Goal: Transaction & Acquisition: Purchase product/service

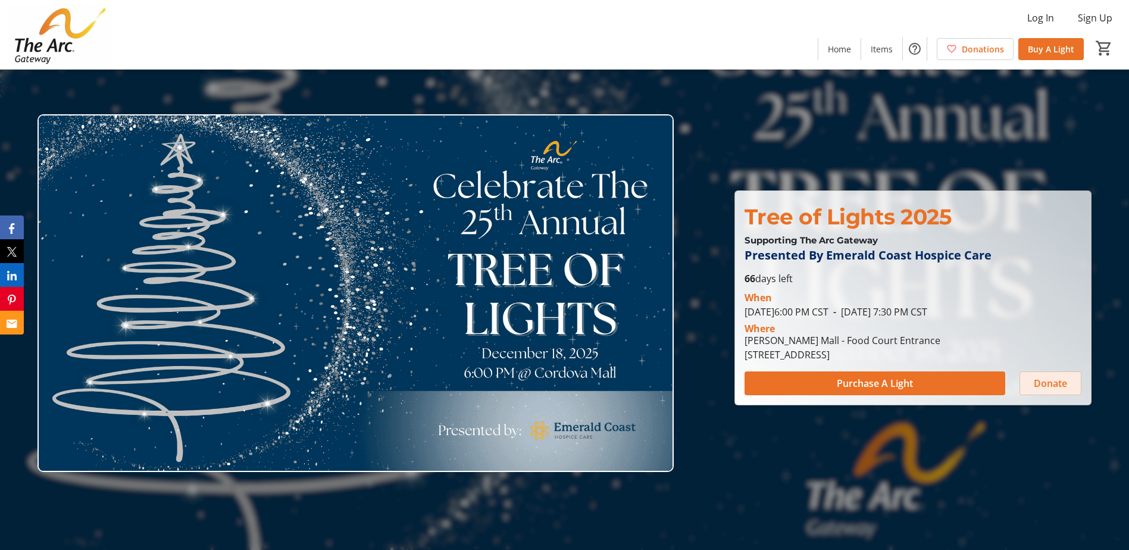
click at [1042, 383] on span "Donate" at bounding box center [1050, 383] width 33 height 14
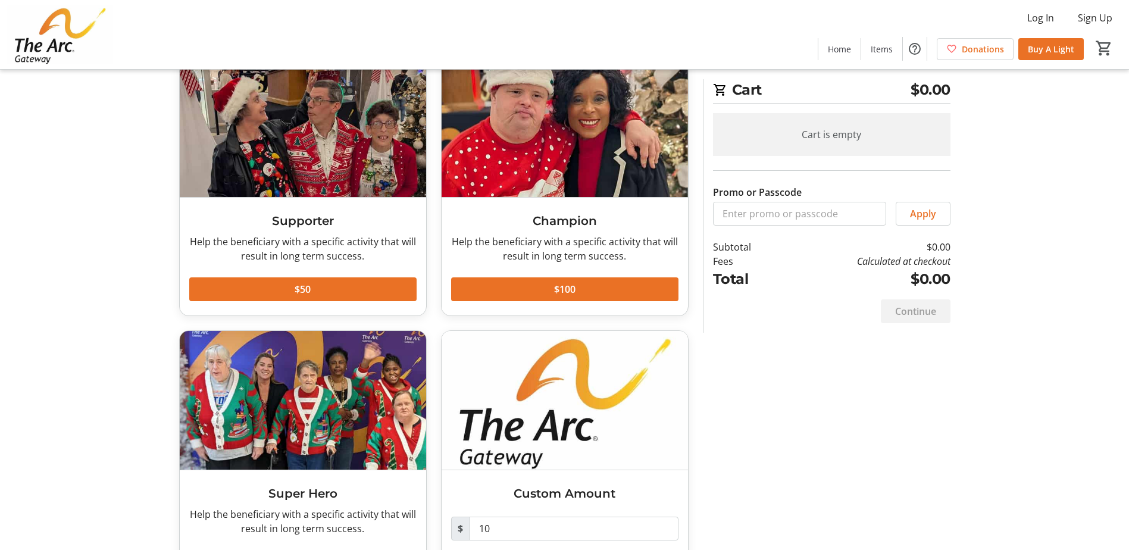
scroll to position [134, 0]
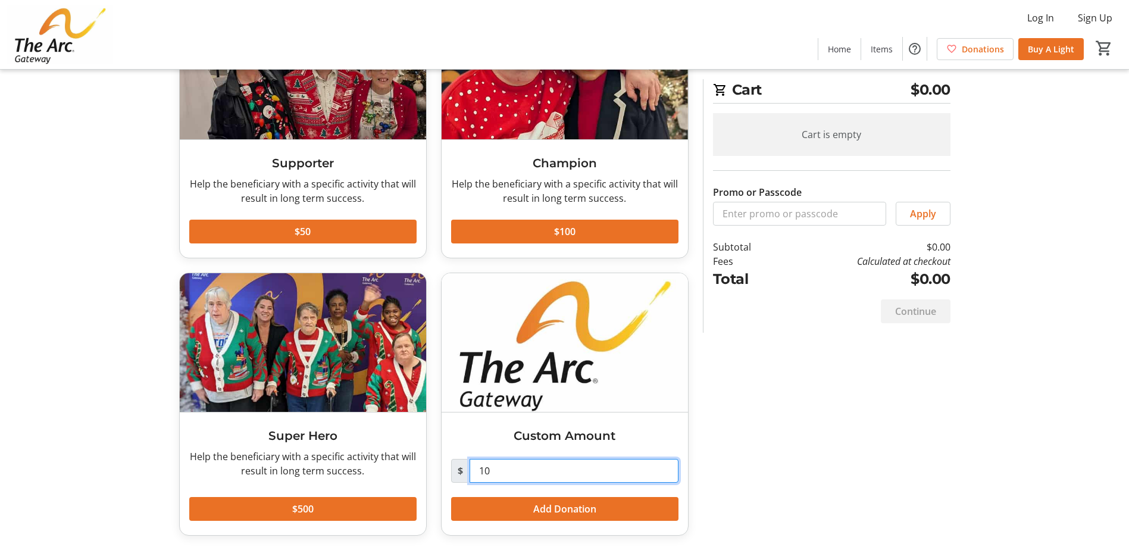
drag, startPoint x: 492, startPoint y: 470, endPoint x: 479, endPoint y: 468, distance: 13.2
click at [479, 468] on input "10" at bounding box center [573, 471] width 209 height 24
type input "30.00"
click at [948, 89] on span "$0.00" at bounding box center [930, 89] width 40 height 21
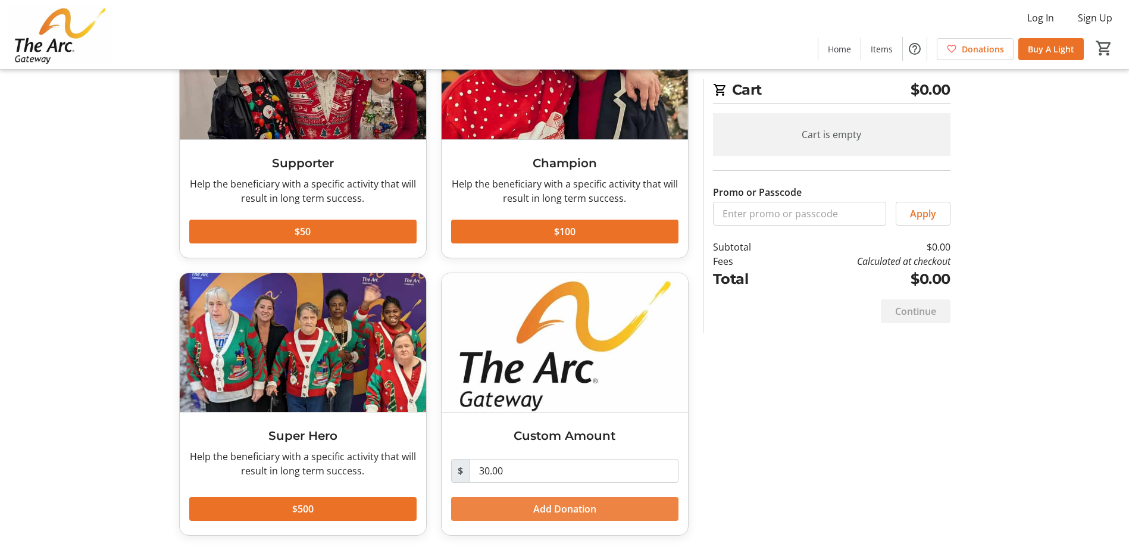
click at [550, 505] on span "Add Donation" at bounding box center [564, 509] width 63 height 14
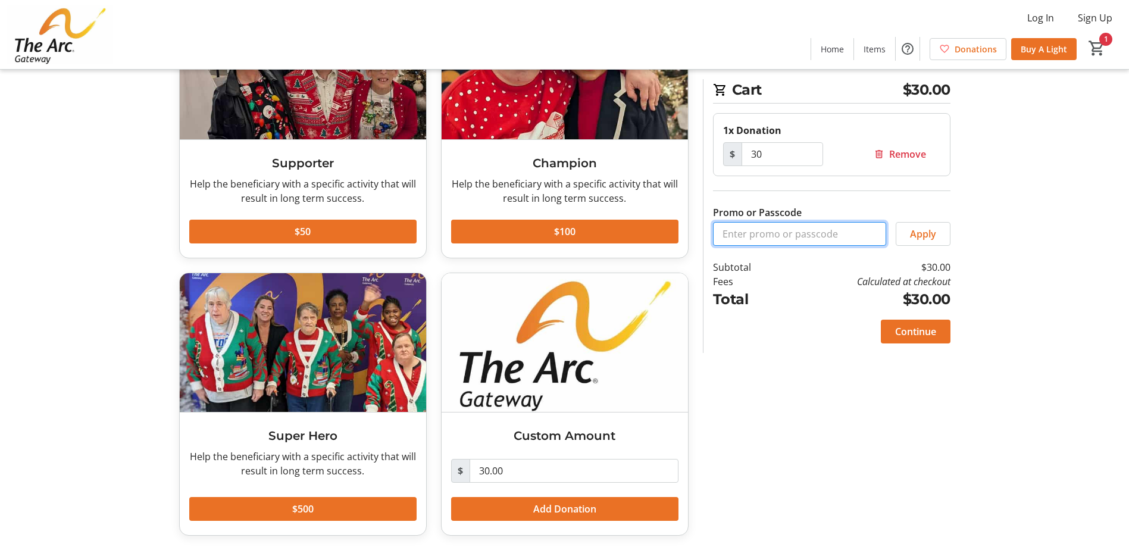
click at [794, 232] on input "Promo or Passcode" at bounding box center [799, 234] width 173 height 24
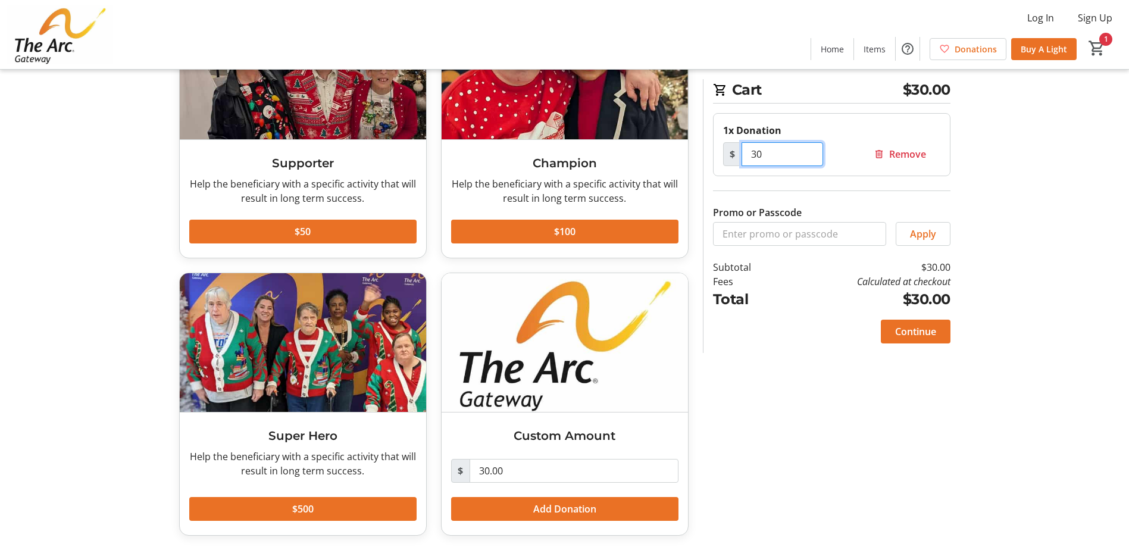
click at [762, 153] on input "30" at bounding box center [782, 154] width 82 height 24
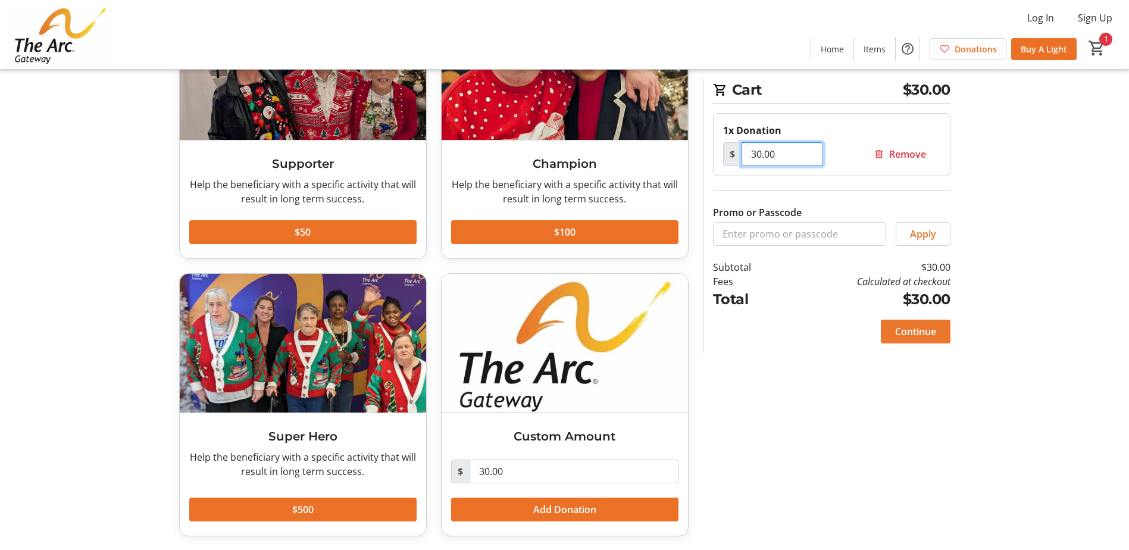
type input "30.00"
click at [924, 336] on span "Continue" at bounding box center [915, 331] width 41 height 14
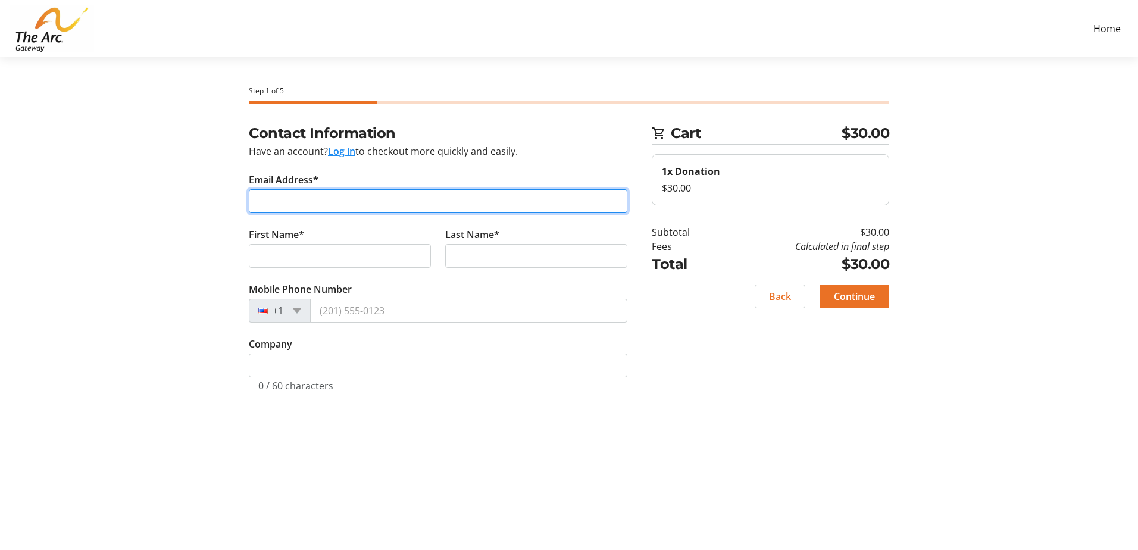
click at [276, 195] on input "Email Address*" at bounding box center [438, 201] width 378 height 24
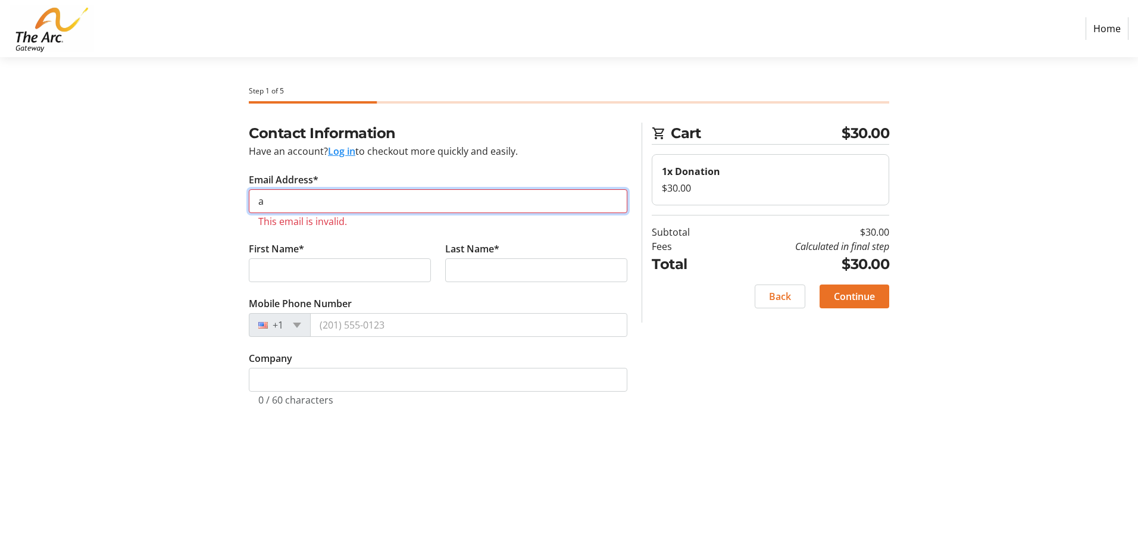
type input "[EMAIL_ADDRESS][DOMAIN_NAME]"
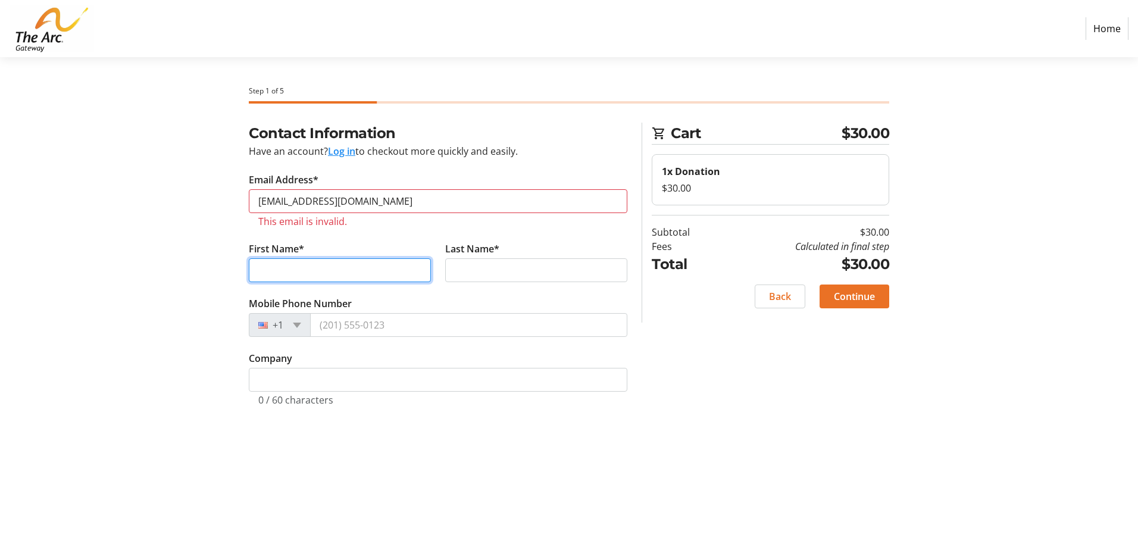
type input "[PERSON_NAME]"
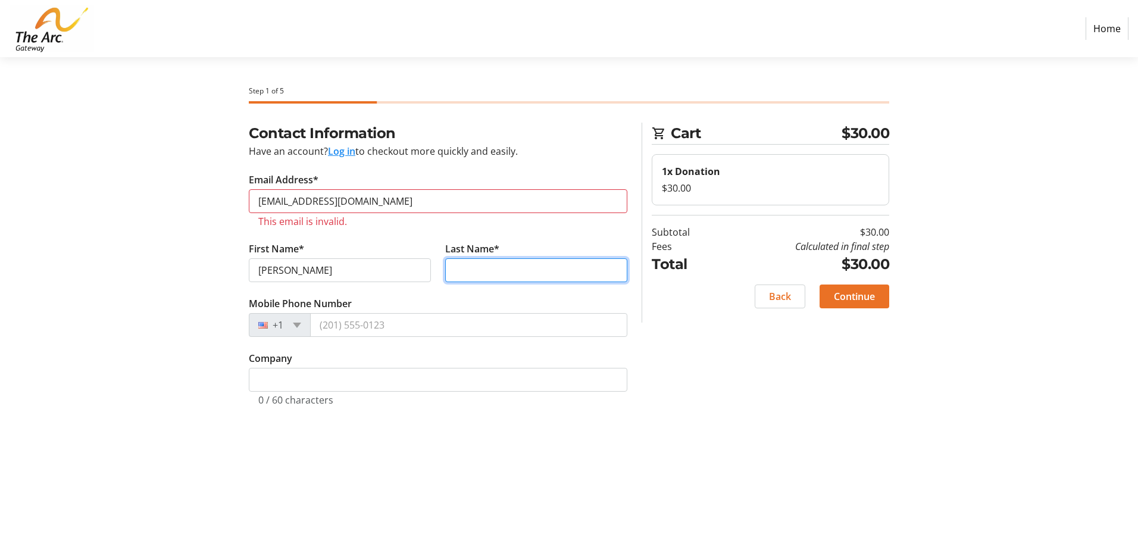
type input "LA PORTE"
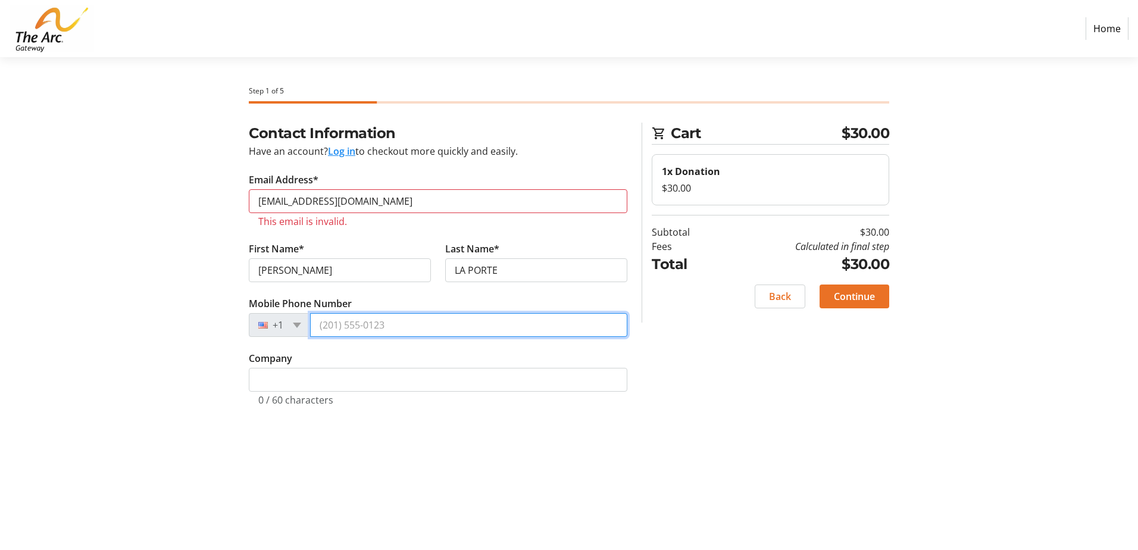
type input "[PHONE_NUMBER]"
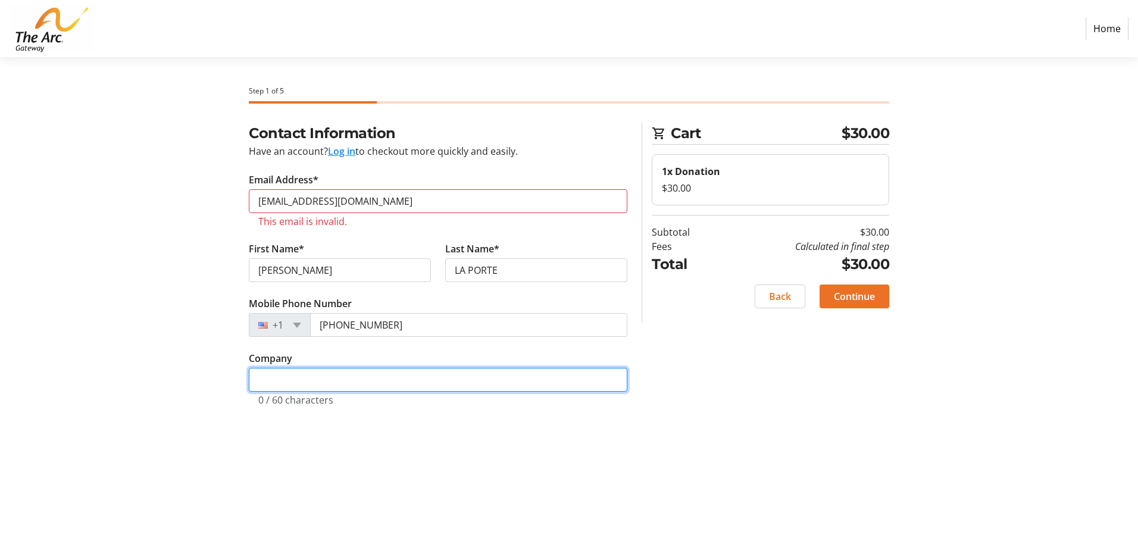
type input "***-**-7442"
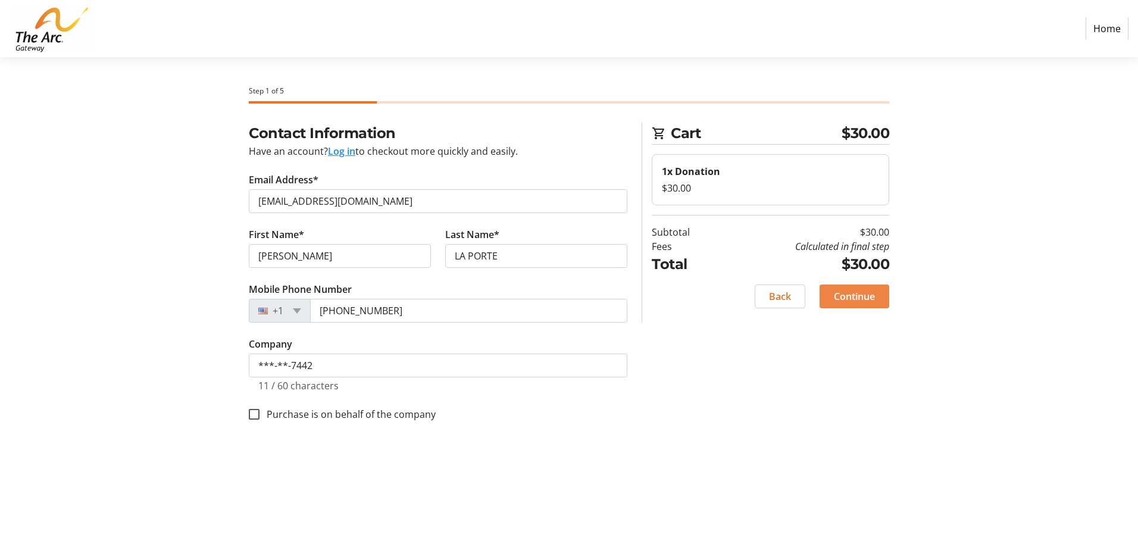
click at [852, 296] on span "Continue" at bounding box center [854, 296] width 41 height 14
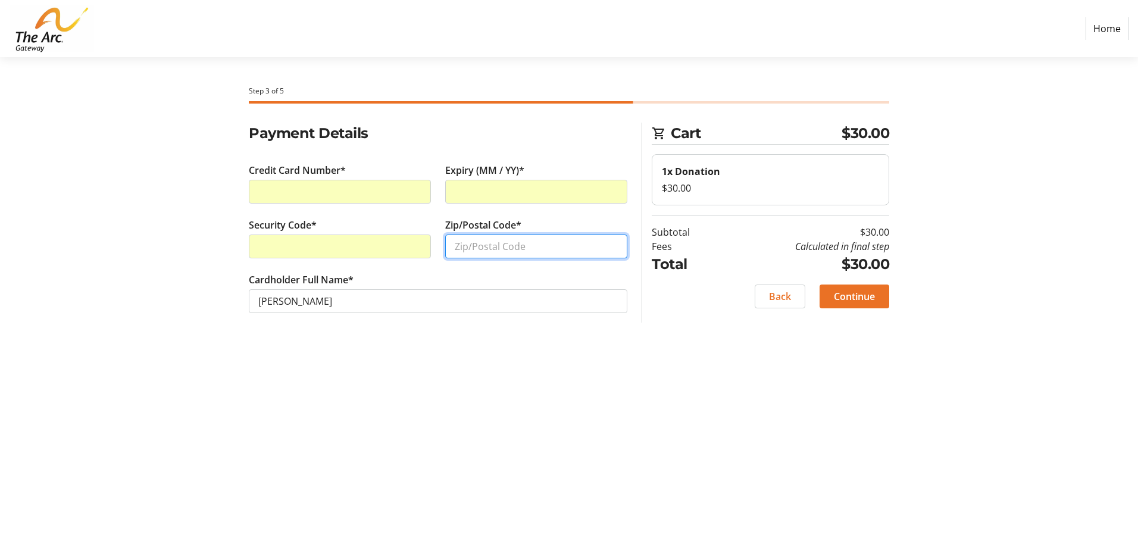
click at [464, 246] on input "Zip/Postal Code*" at bounding box center [536, 246] width 182 height 24
type input "32526"
click at [857, 303] on button "Continue" at bounding box center [854, 296] width 70 height 24
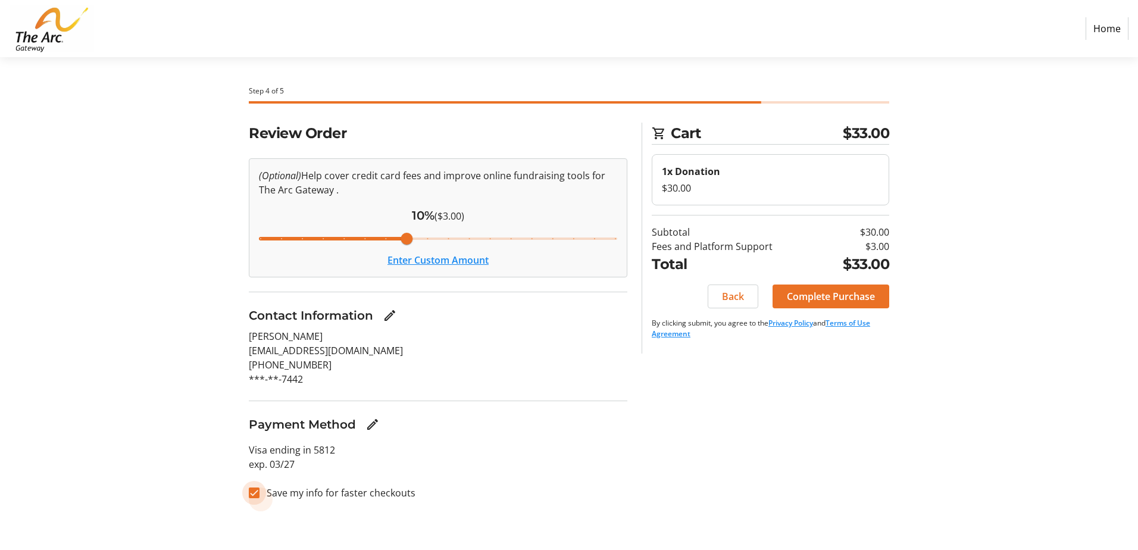
click at [252, 492] on input "Save my info for faster checkouts" at bounding box center [254, 492] width 11 height 11
checkbox input "false"
click at [829, 297] on span "Complete Purchase" at bounding box center [831, 296] width 88 height 14
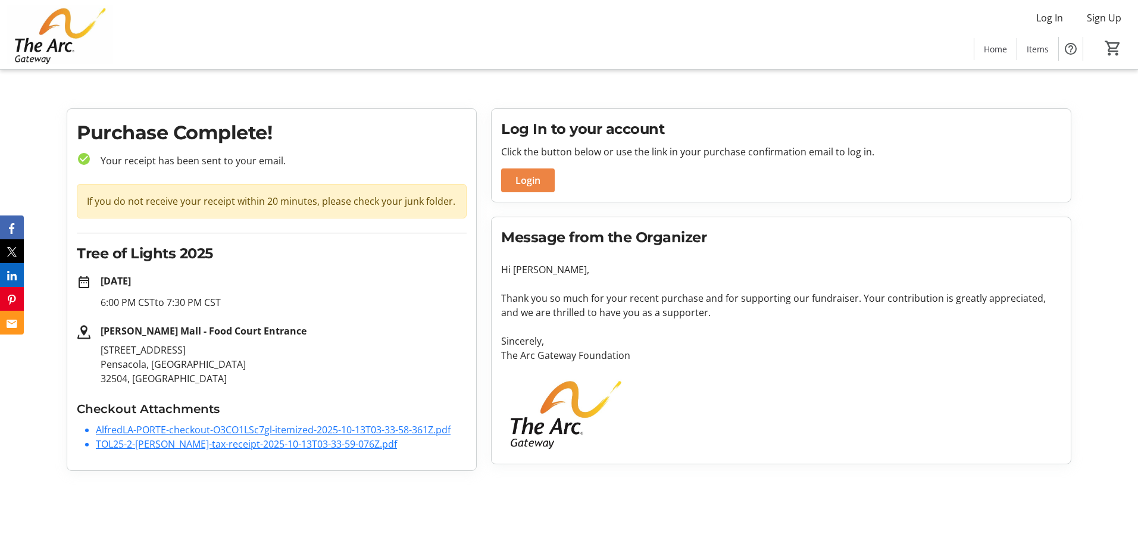
click at [531, 182] on span "Login" at bounding box center [527, 180] width 25 height 14
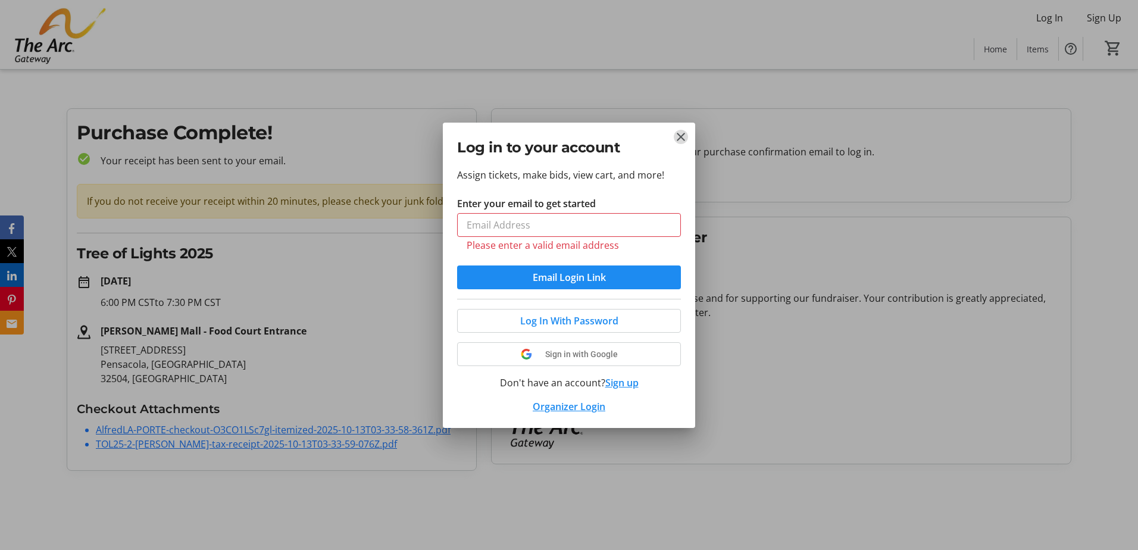
click at [0, 0] on tr-donor-auth-dialog-ui "Log in to your account Assign tickets, make bids, view cart, and more! Enter yo…" at bounding box center [0, 0] width 0 height 0
click at [681, 133] on mat-icon "Close" at bounding box center [681, 137] width 14 height 14
